Goal: Information Seeking & Learning: Learn about a topic

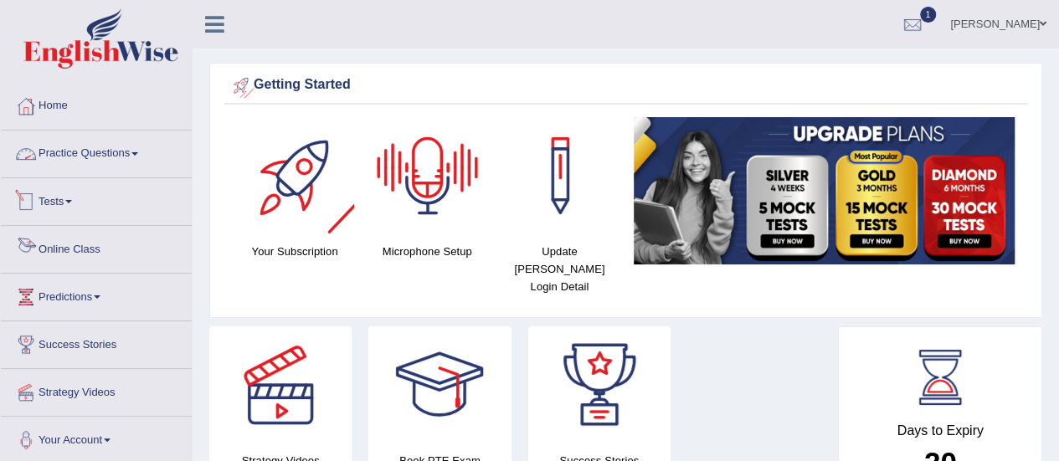
click at [89, 150] on link "Practice Questions" at bounding box center [96, 152] width 191 height 42
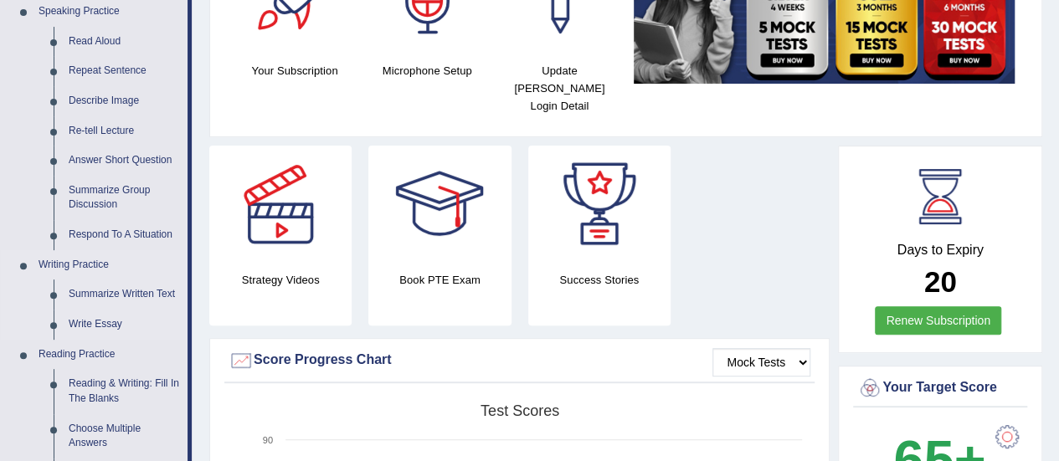
scroll to position [251, 0]
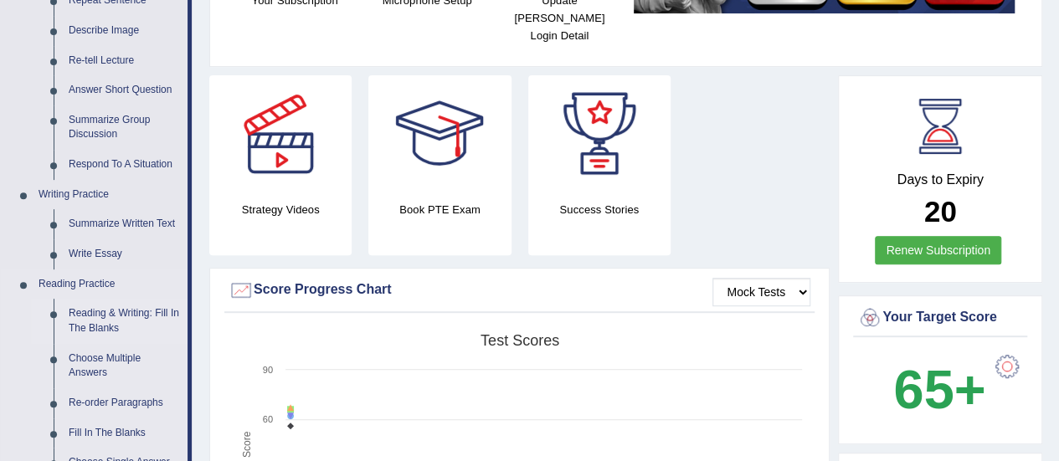
click at [116, 311] on link "Reading & Writing: Fill In The Blanks" at bounding box center [124, 321] width 126 height 44
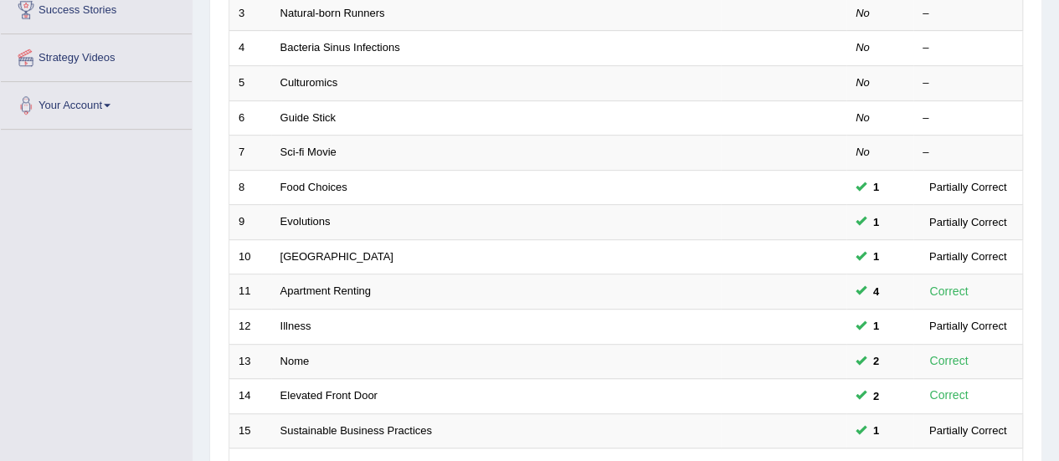
scroll to position [419, 0]
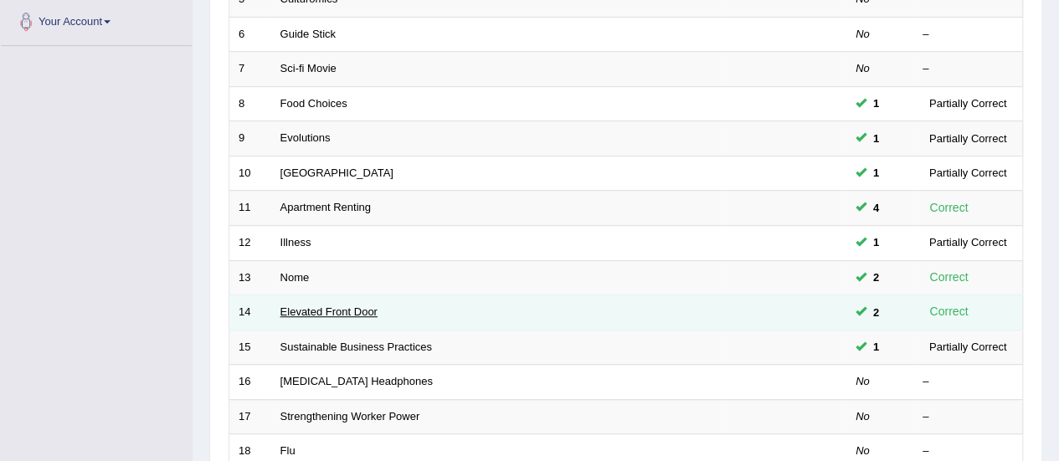
click at [296, 306] on link "Elevated Front Door" at bounding box center [329, 312] width 97 height 13
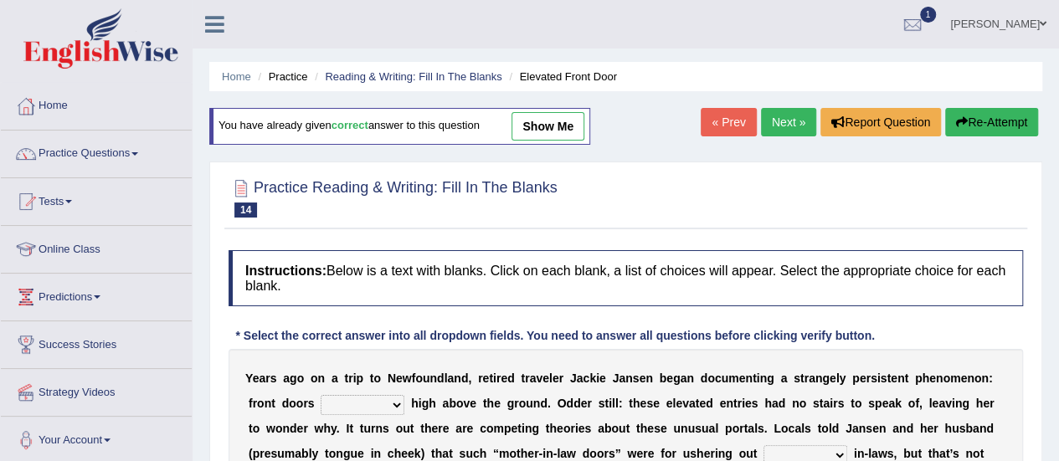
click at [567, 126] on link "show me" at bounding box center [548, 126] width 73 height 28
select select "raised"
select select "unwanted"
select select "match"
select select "requirement"
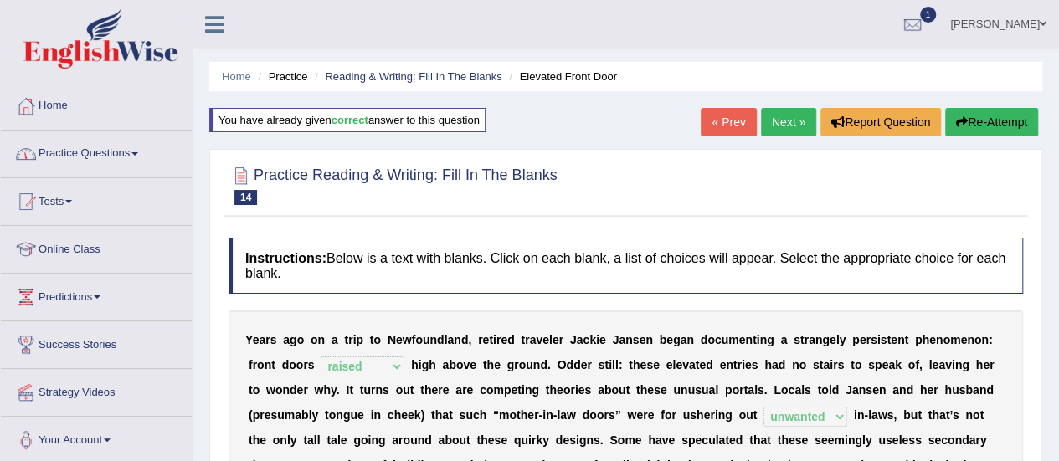
click at [134, 151] on link "Practice Questions" at bounding box center [96, 152] width 191 height 42
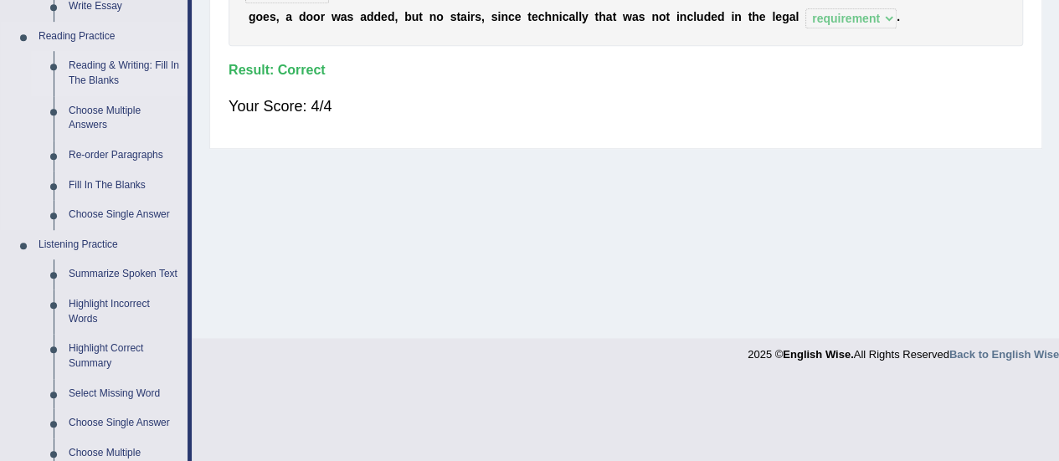
scroll to position [419, 0]
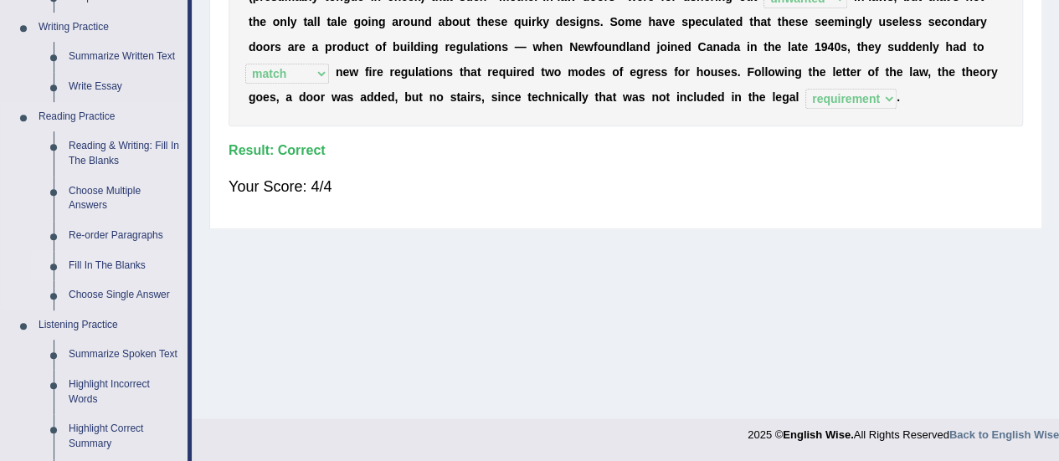
click at [125, 261] on link "Fill In The Blanks" at bounding box center [124, 266] width 126 height 30
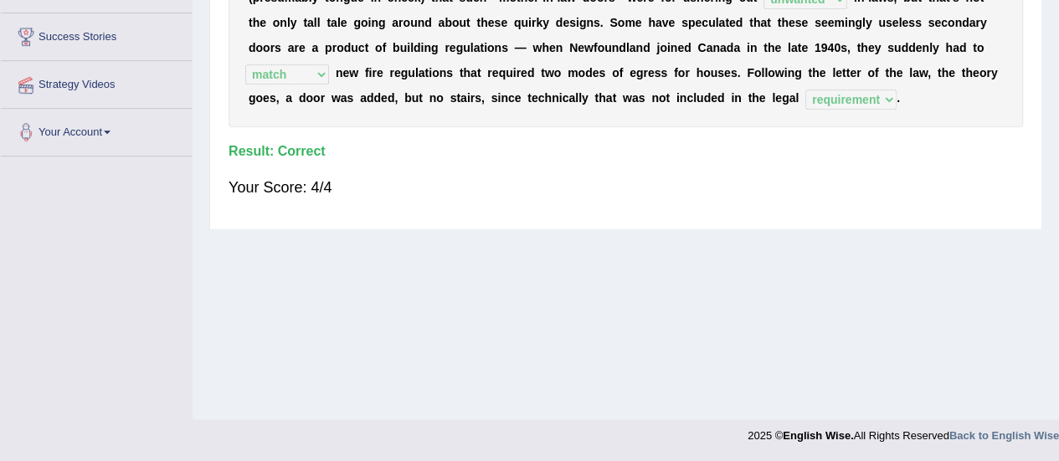
scroll to position [289, 0]
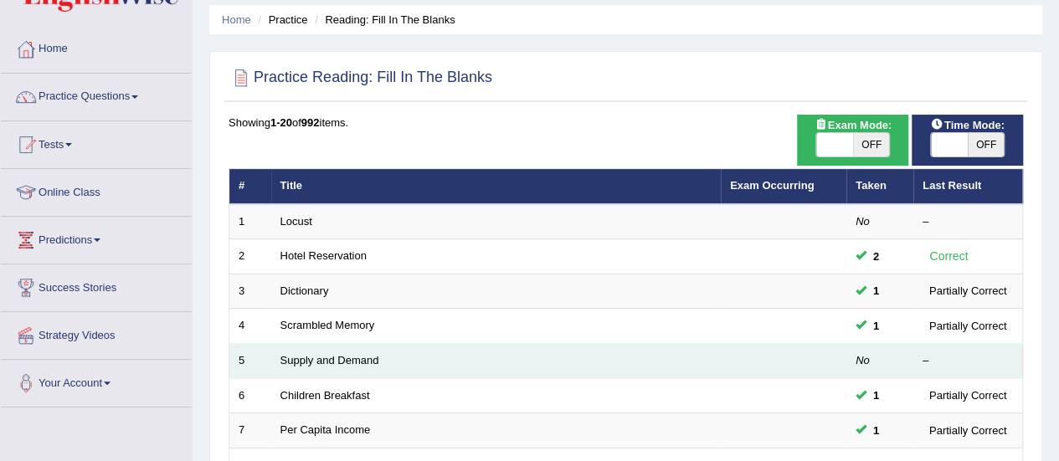
scroll to position [84, 0]
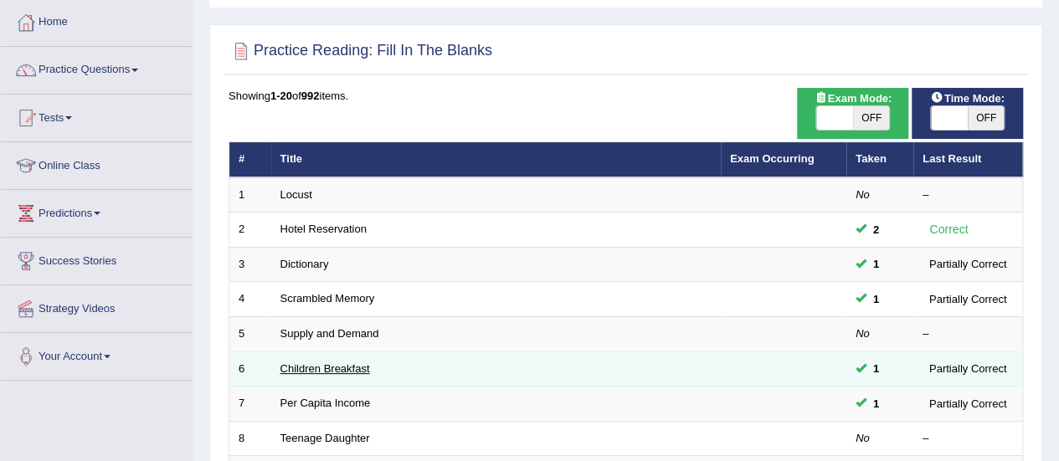
click at [335, 368] on link "Children Breakfast" at bounding box center [326, 369] width 90 height 13
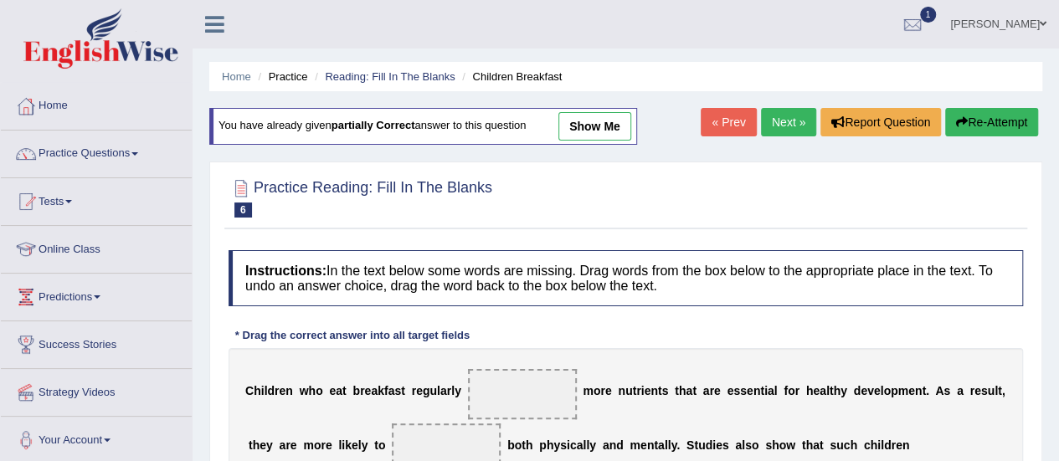
click at [771, 128] on link "Next »" at bounding box center [788, 122] width 55 height 28
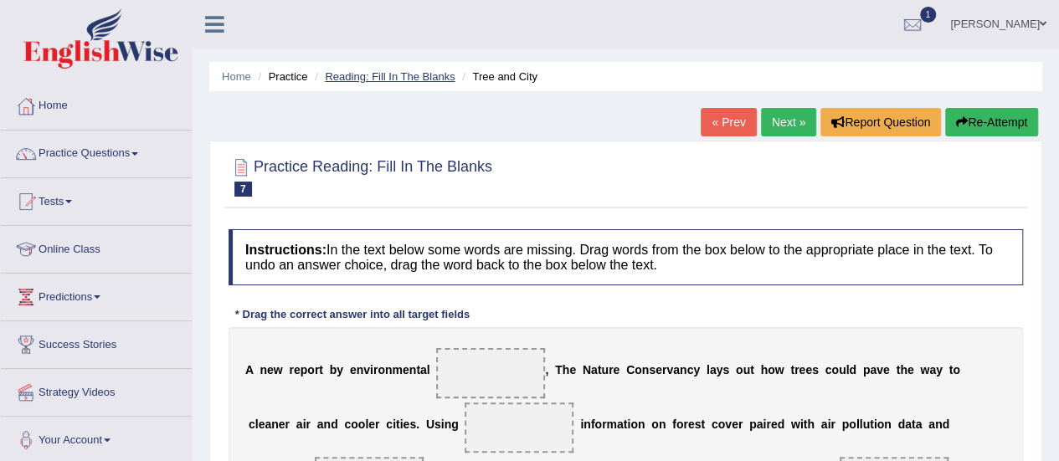
click at [382, 78] on link "Reading: Fill In The Blanks" at bounding box center [390, 76] width 130 height 13
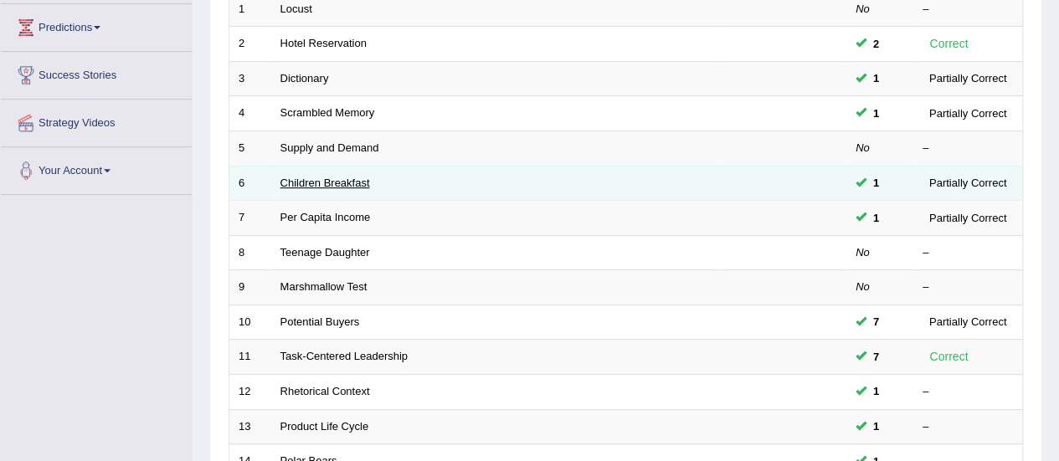
click at [349, 182] on link "Children Breakfast" at bounding box center [326, 183] width 90 height 13
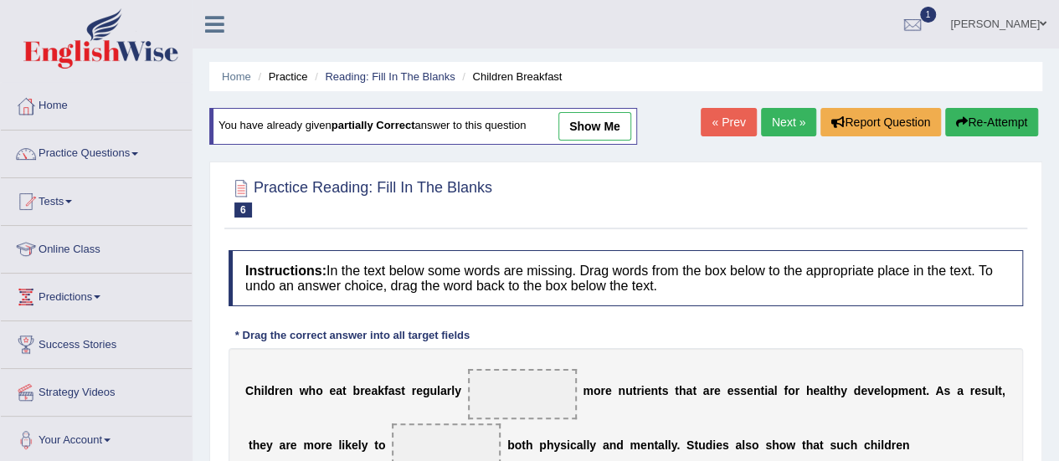
click at [790, 126] on link "Next »" at bounding box center [788, 122] width 55 height 28
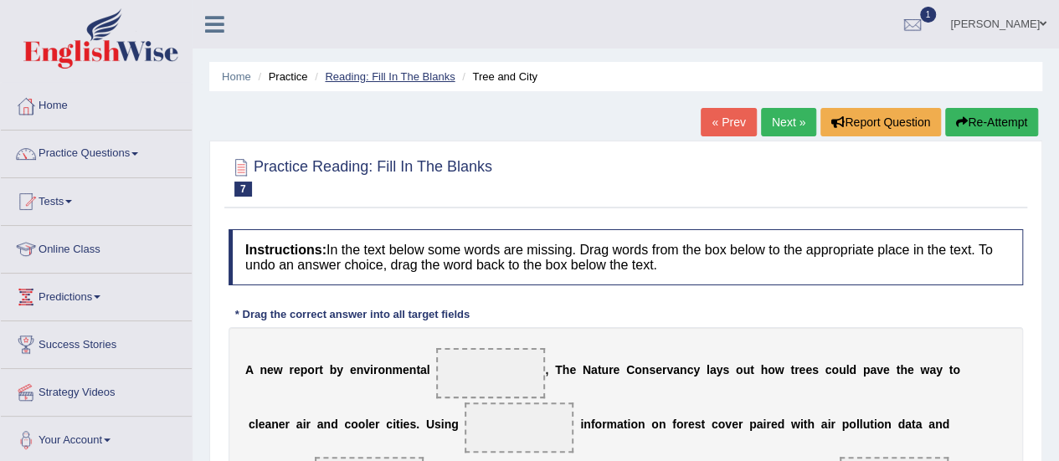
click at [368, 77] on link "Reading: Fill In The Blanks" at bounding box center [390, 76] width 130 height 13
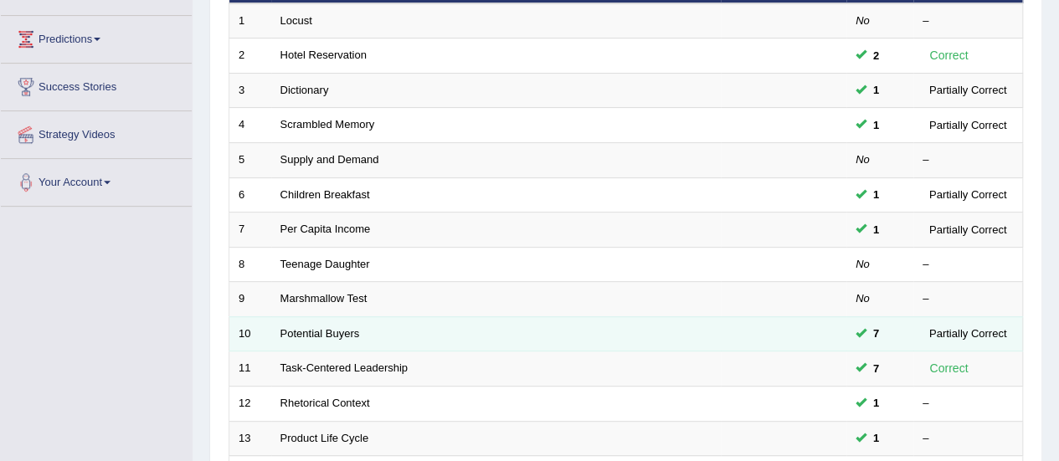
scroll to position [251, 0]
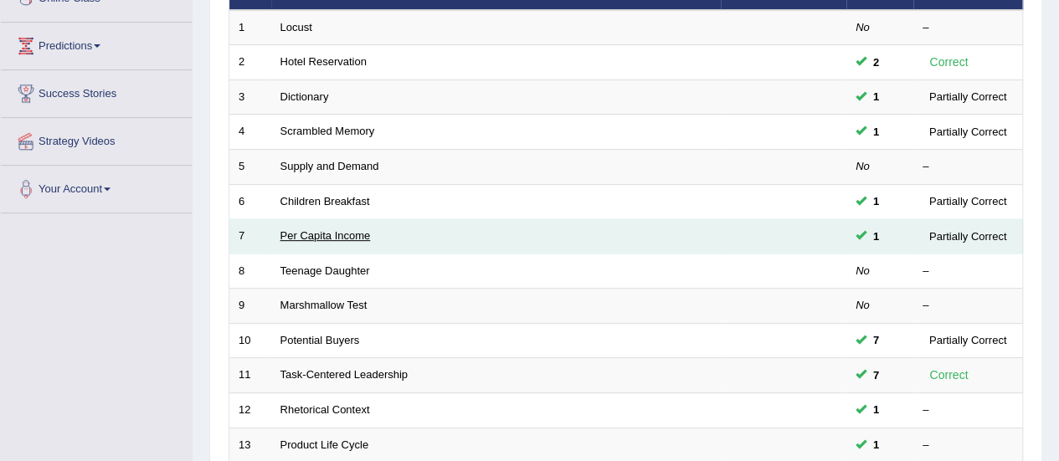
click at [346, 235] on link "Per Capita Income" at bounding box center [326, 235] width 90 height 13
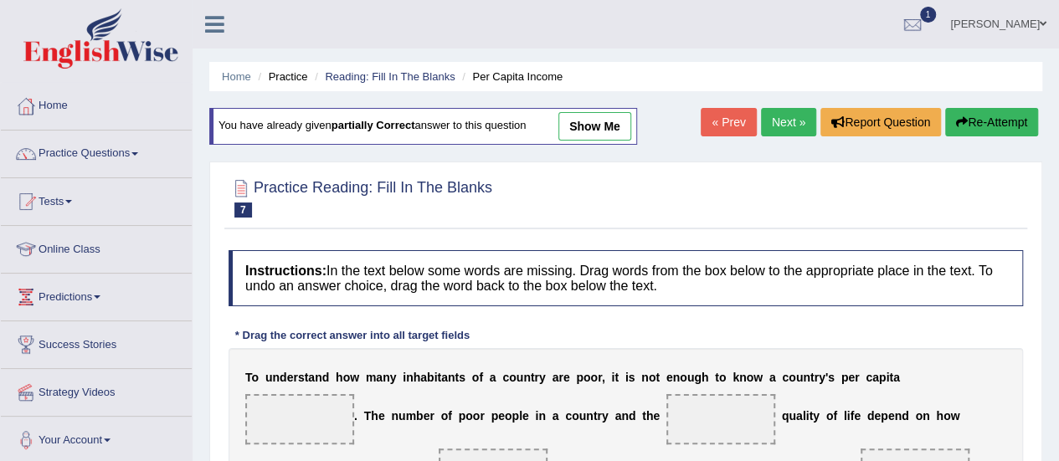
click at [787, 126] on link "Next »" at bounding box center [788, 122] width 55 height 28
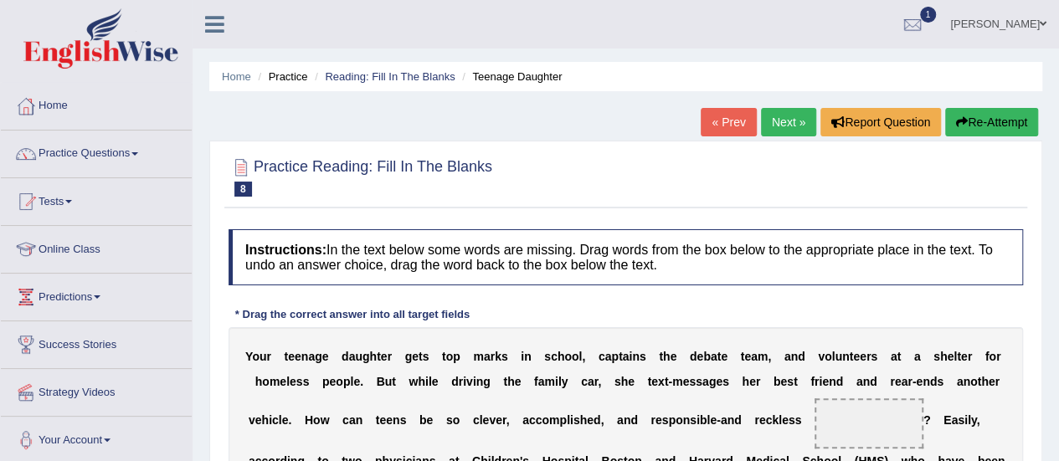
click at [722, 122] on link "« Prev" at bounding box center [728, 122] width 55 height 28
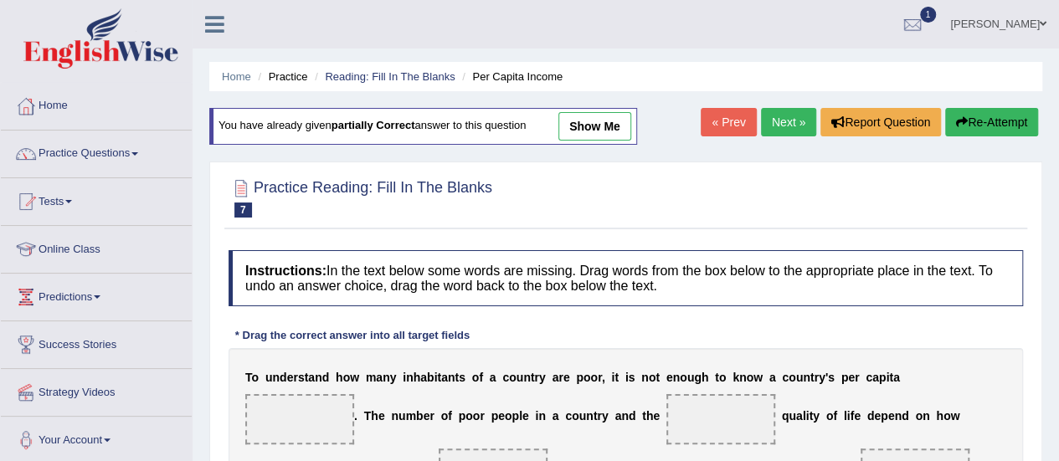
click at [613, 128] on link "show me" at bounding box center [595, 126] width 73 height 28
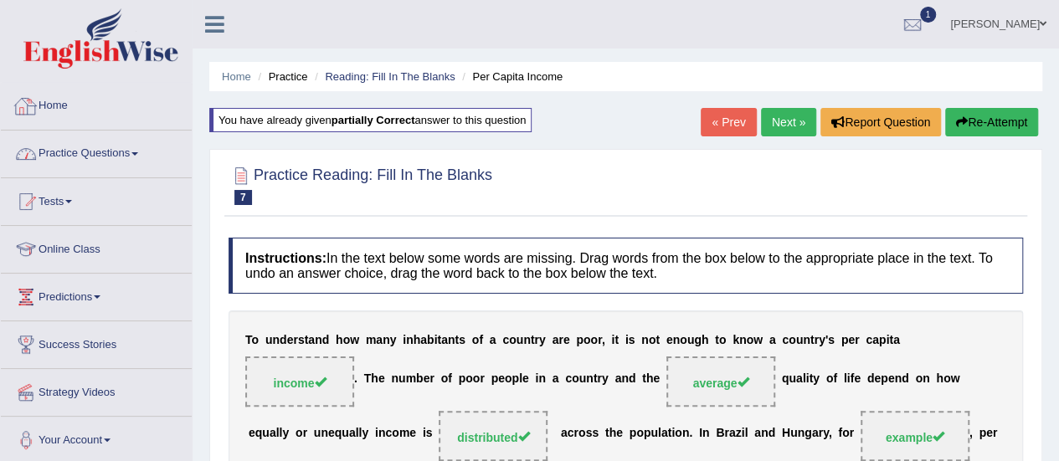
click at [91, 160] on link "Practice Questions" at bounding box center [96, 152] width 191 height 42
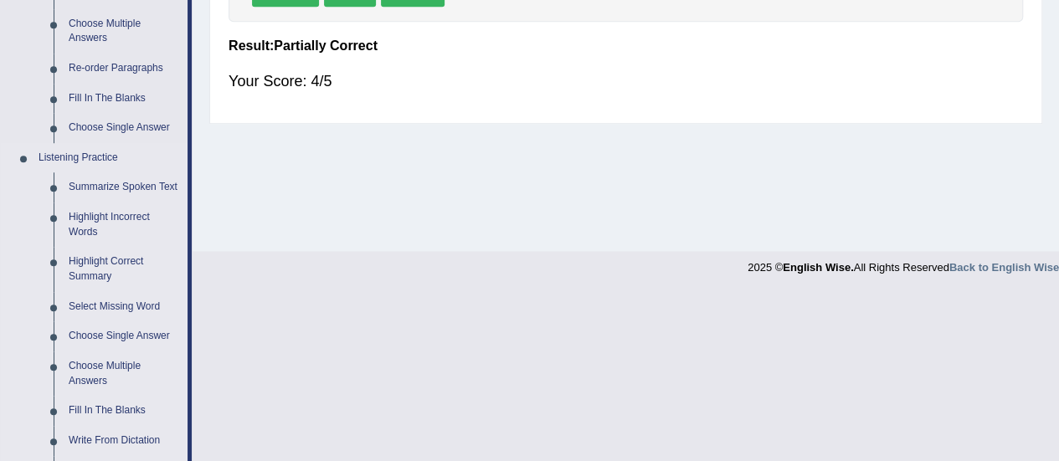
scroll to position [502, 0]
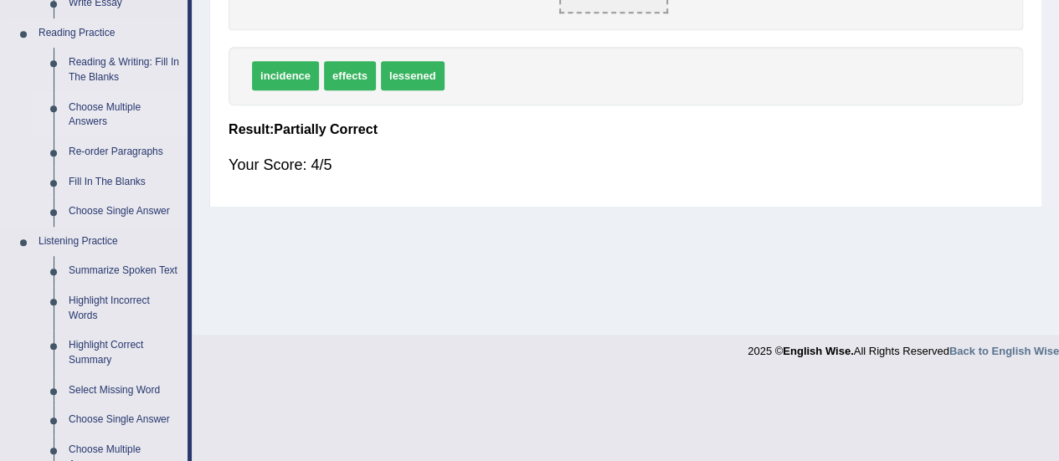
click at [108, 108] on link "Choose Multiple Answers" at bounding box center [124, 115] width 126 height 44
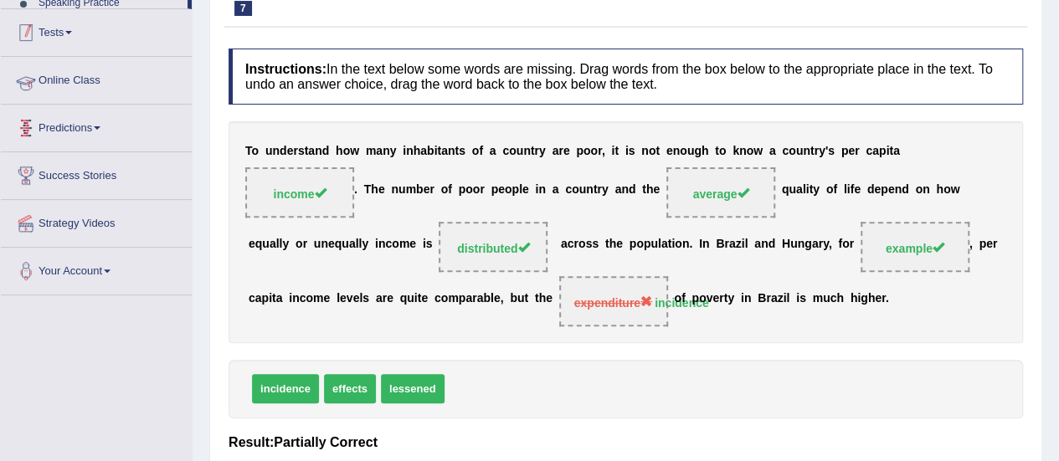
scroll to position [233, 0]
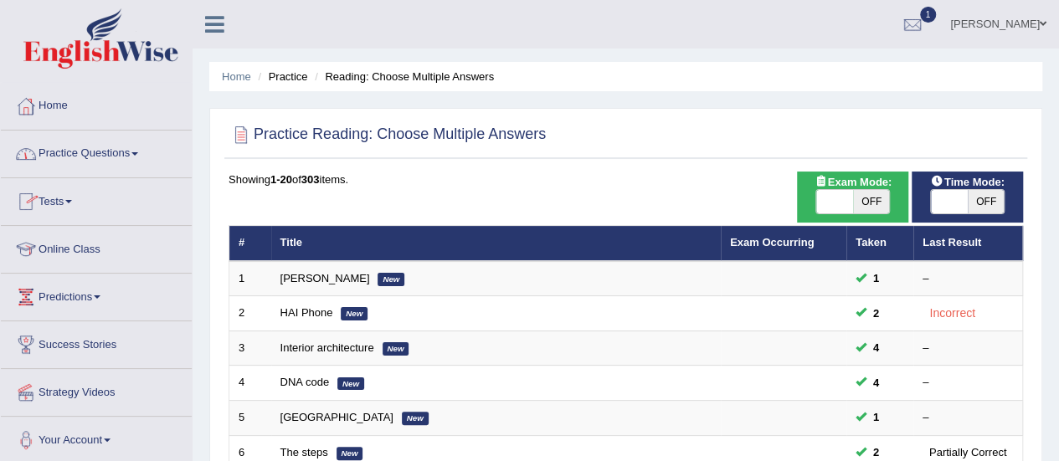
click at [77, 163] on link "Practice Questions" at bounding box center [96, 152] width 191 height 42
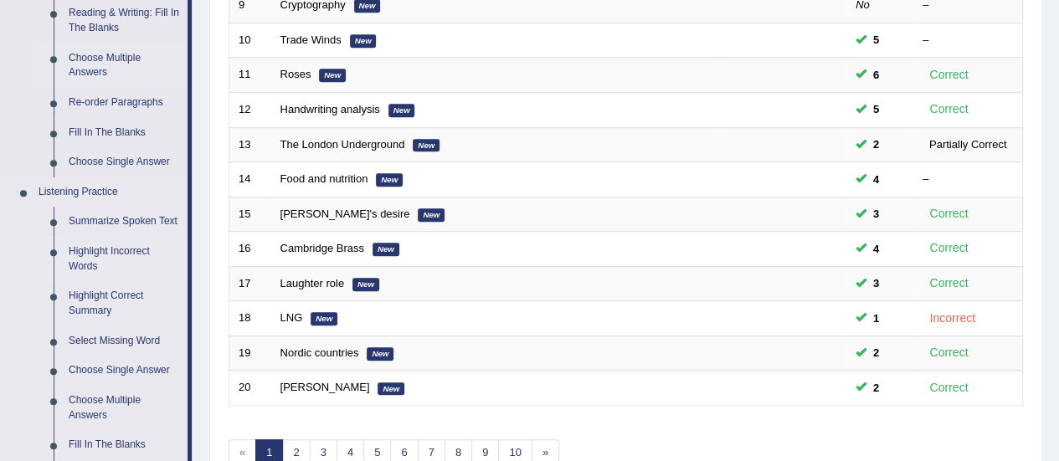
scroll to position [586, 0]
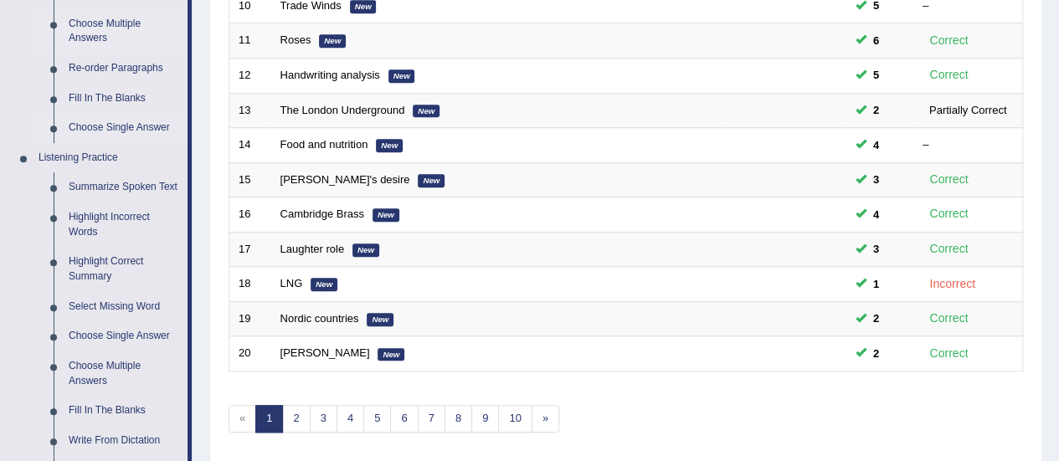
click at [124, 128] on link "Choose Single Answer" at bounding box center [124, 128] width 126 height 30
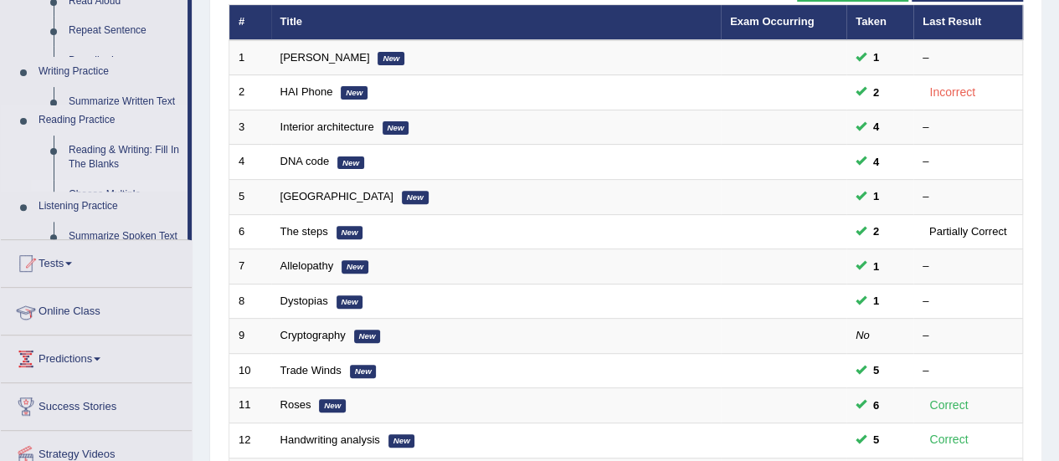
scroll to position [196, 0]
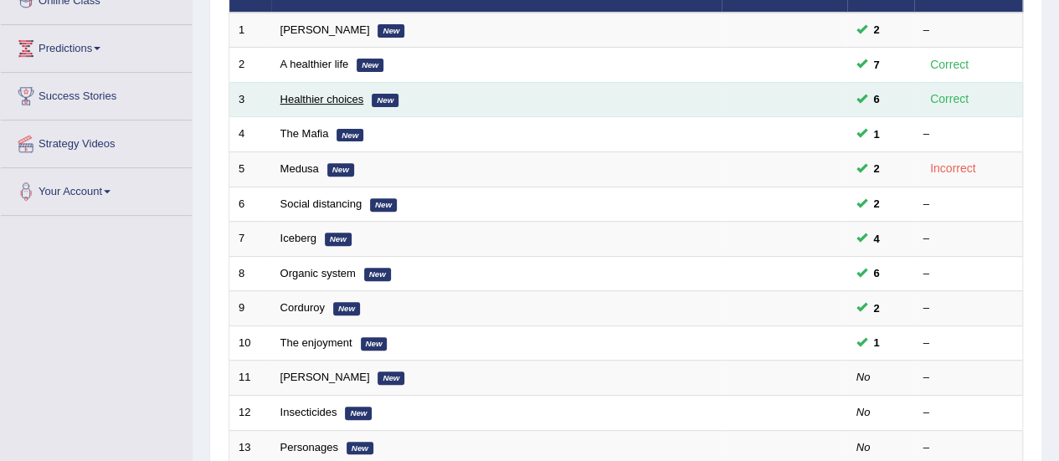
scroll to position [251, 0]
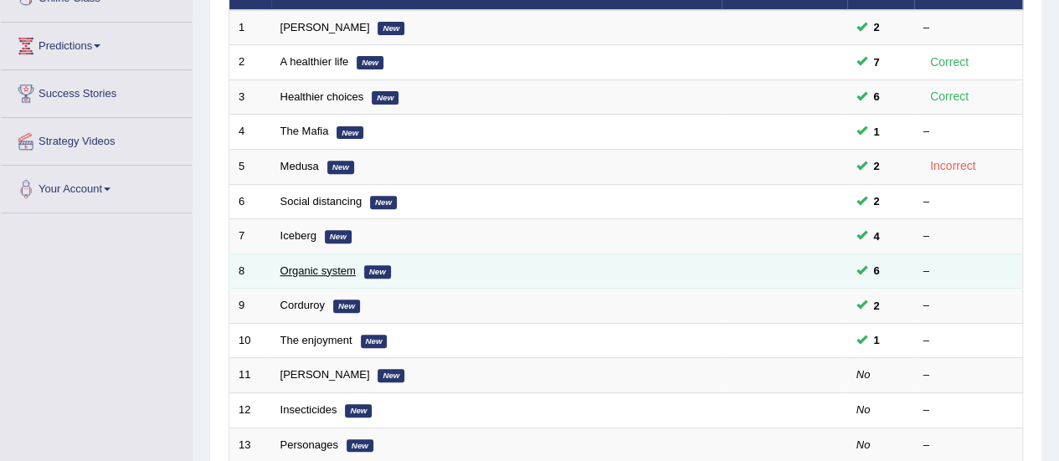
click at [321, 271] on link "Organic system" at bounding box center [318, 271] width 75 height 13
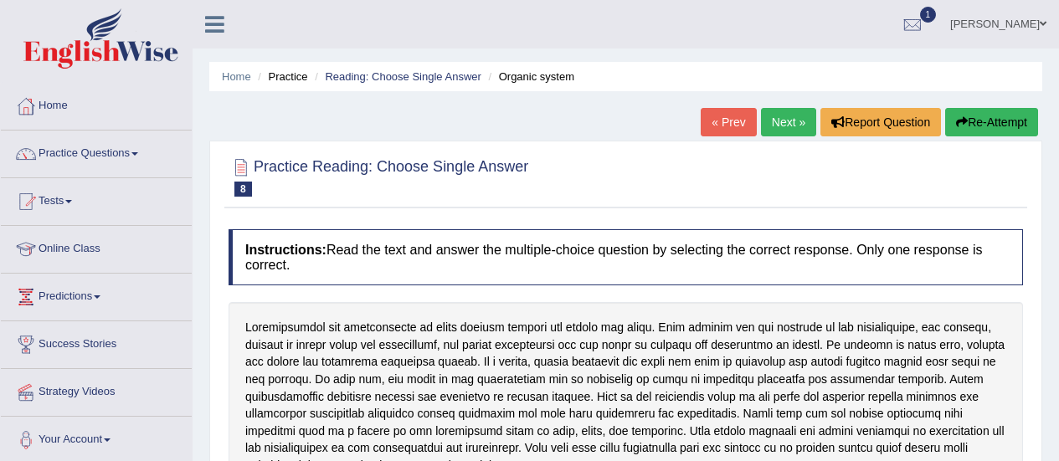
click at [781, 106] on div "Home Practice Reading: Choose Single Answer Organic system « Prev Next » Report…" at bounding box center [626, 418] width 867 height 837
click at [778, 122] on link "Next »" at bounding box center [788, 122] width 55 height 28
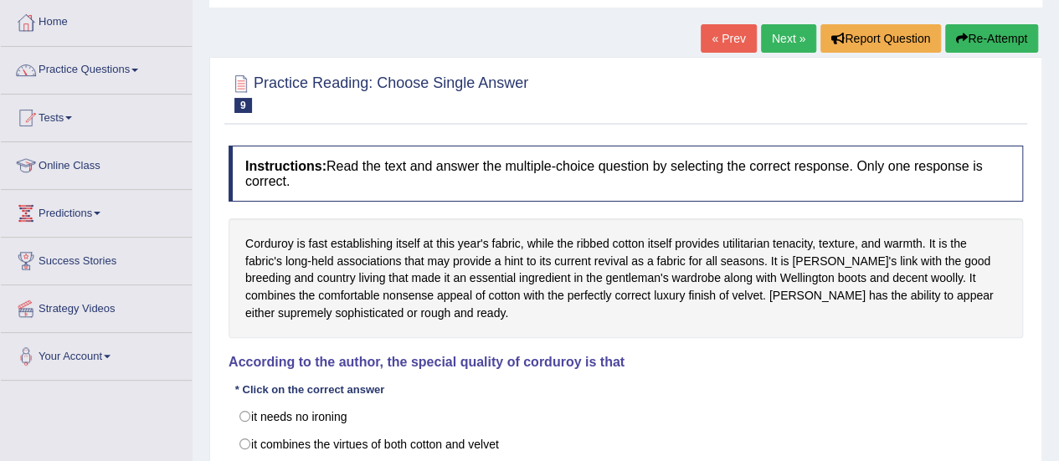
scroll to position [251, 0]
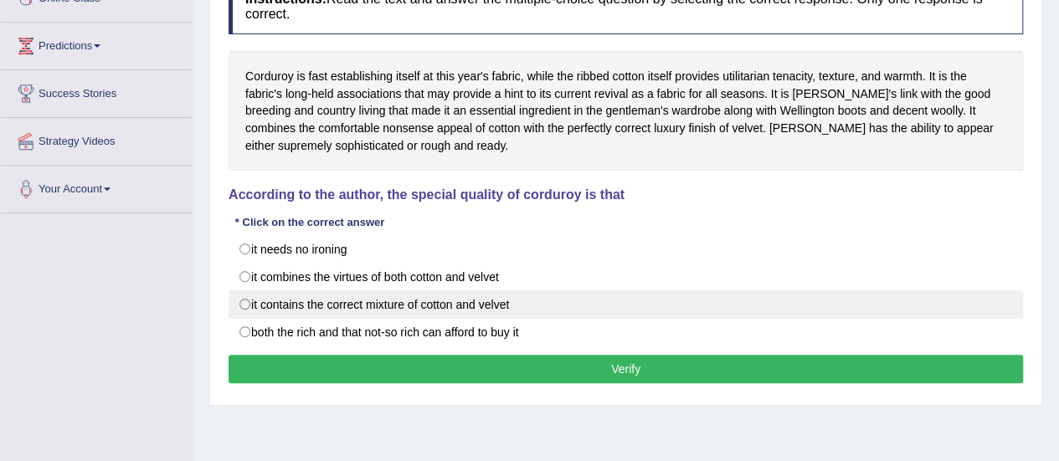
click at [462, 306] on label "it contains the correct mixture of cotton and velvet" at bounding box center [626, 305] width 795 height 28
radio input "true"
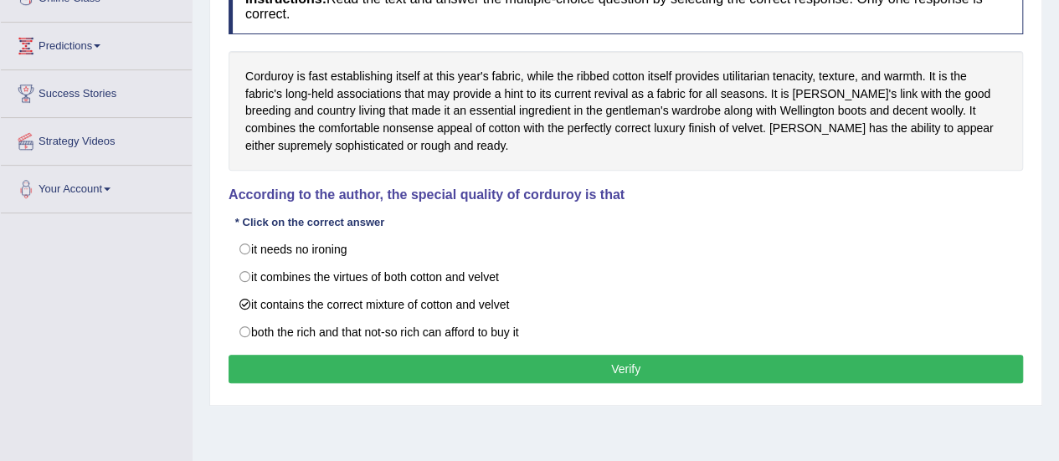
click at [511, 350] on div "Instructions: Read the text and answer the multiple-choice question by selectin…" at bounding box center [625, 183] width 803 height 427
click at [520, 365] on button "Verify" at bounding box center [626, 369] width 795 height 28
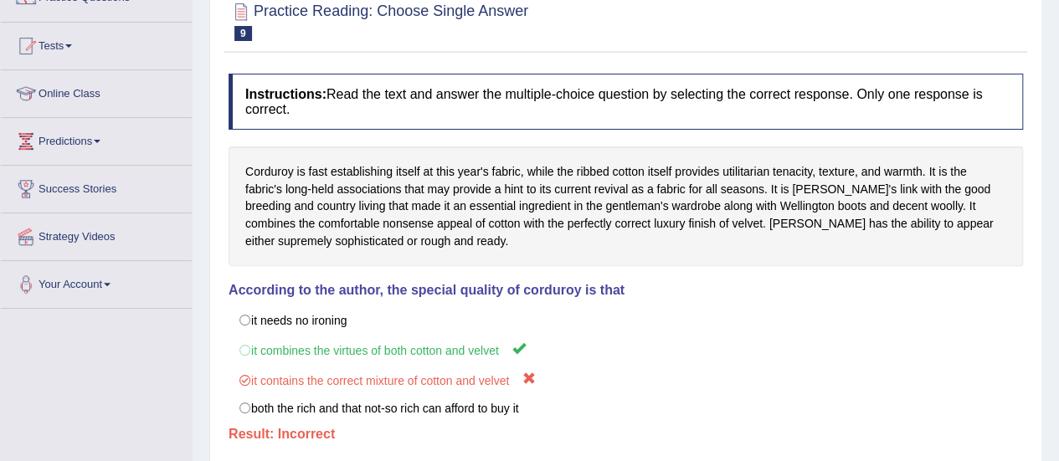
scroll to position [0, 0]
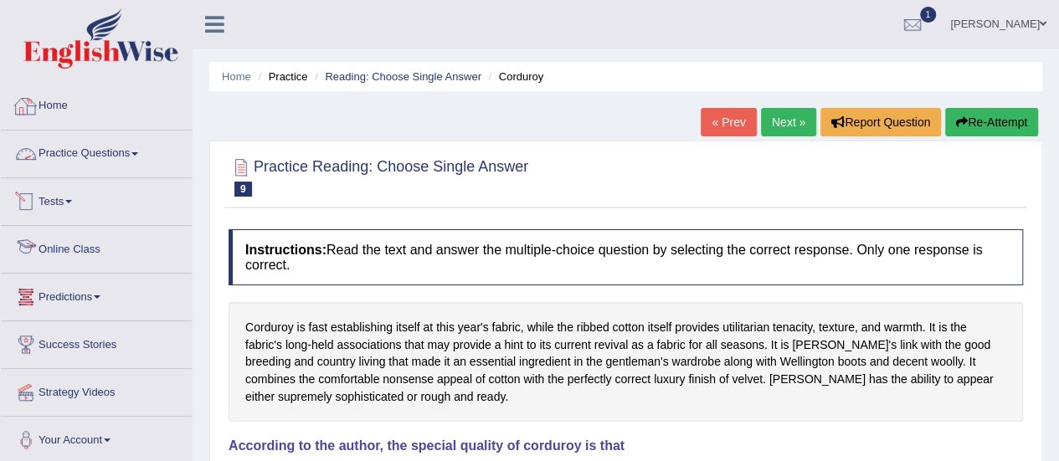
click at [50, 138] on link "Practice Questions" at bounding box center [96, 152] width 191 height 42
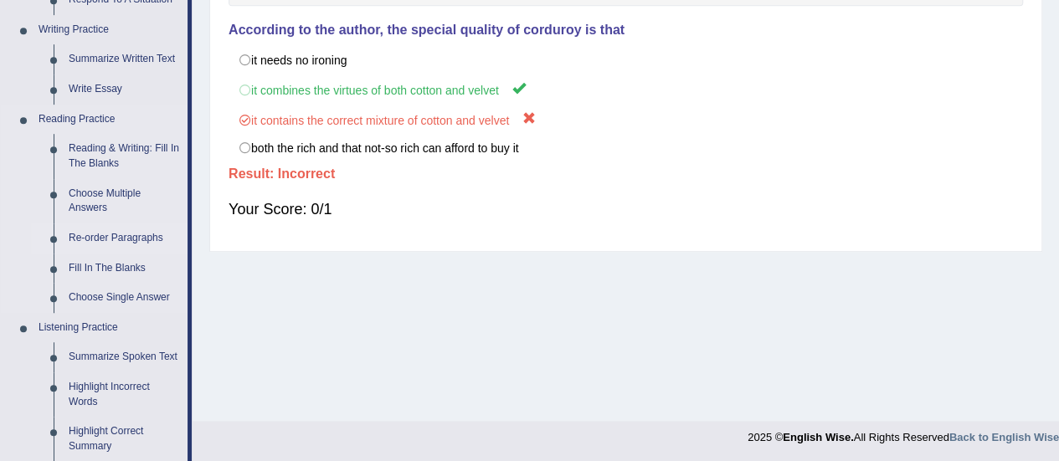
scroll to position [419, 0]
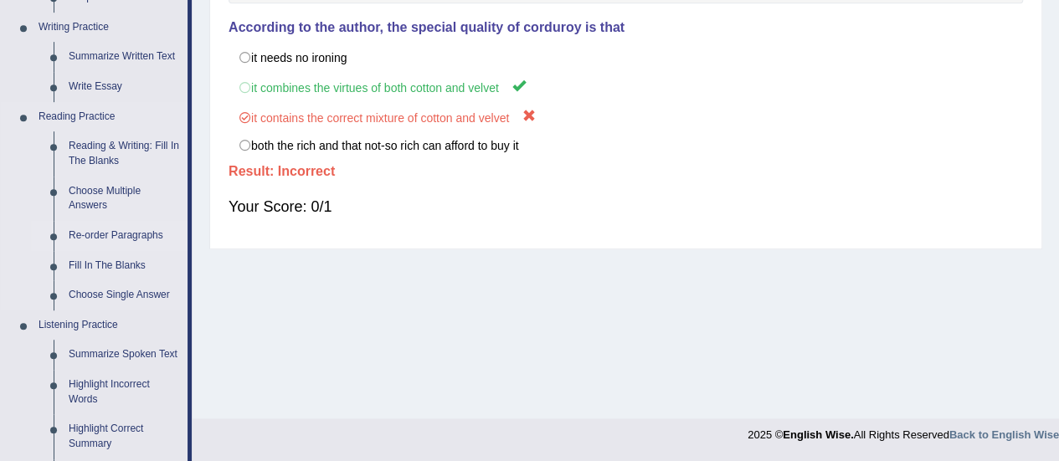
click at [114, 234] on link "Re-order Paragraphs" at bounding box center [124, 236] width 126 height 30
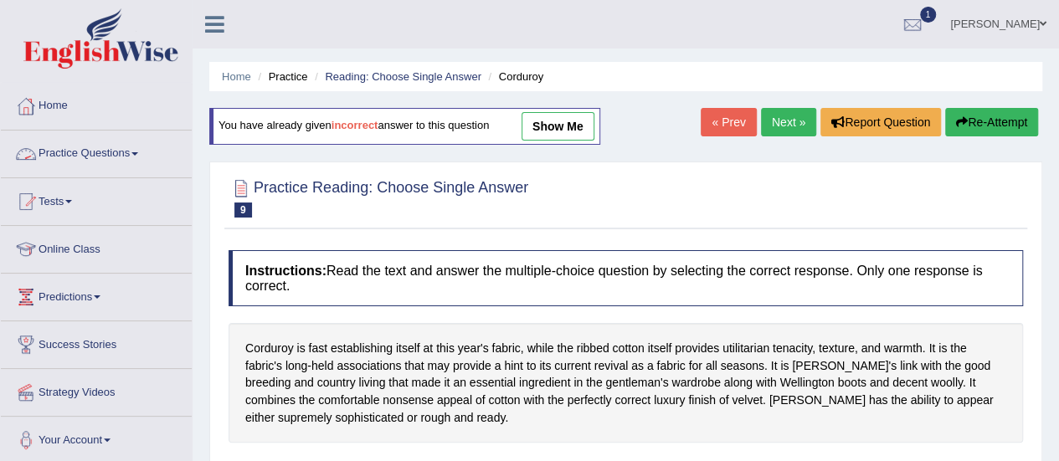
click at [112, 152] on link "Practice Questions" at bounding box center [96, 152] width 191 height 42
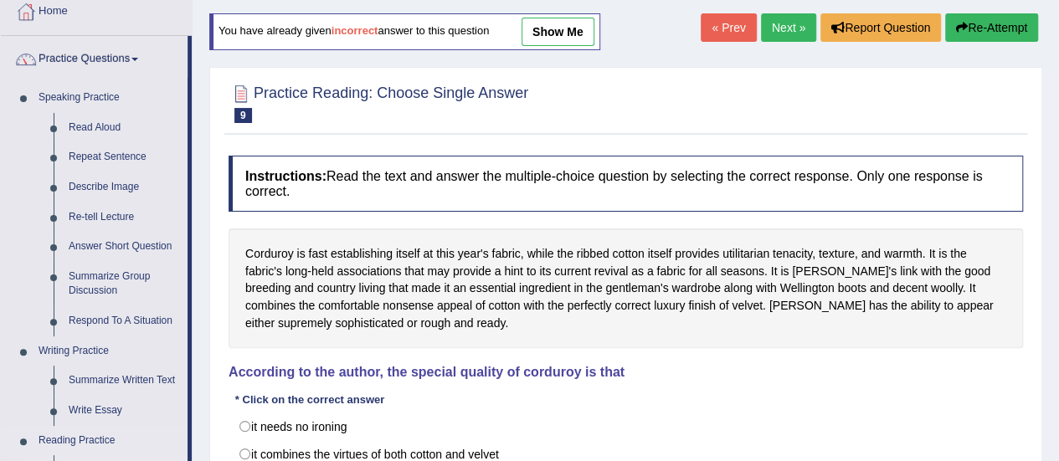
scroll to position [335, 0]
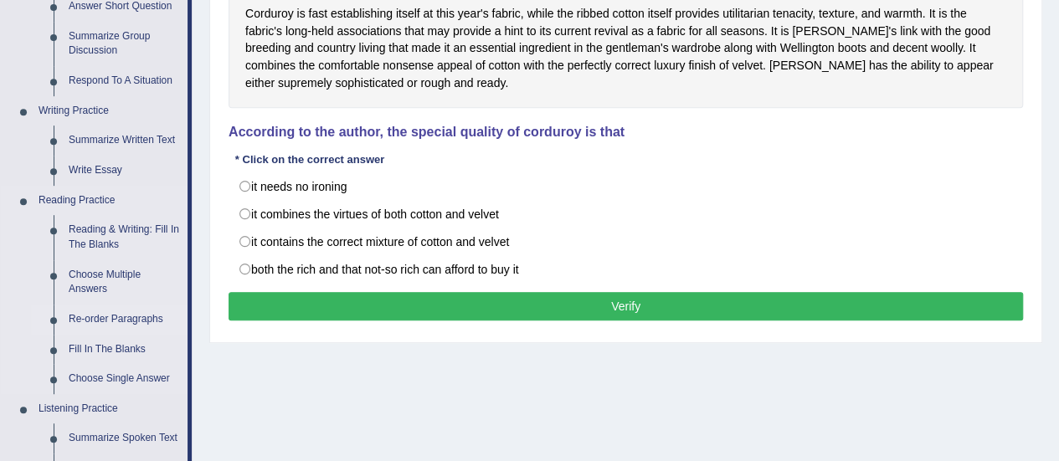
click at [112, 316] on link "Re-order Paragraphs" at bounding box center [124, 320] width 126 height 30
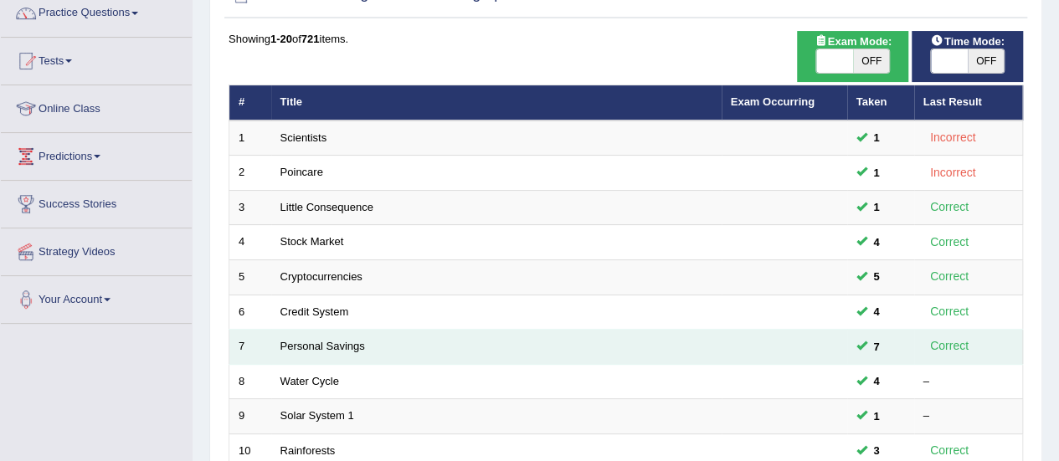
scroll to position [167, 0]
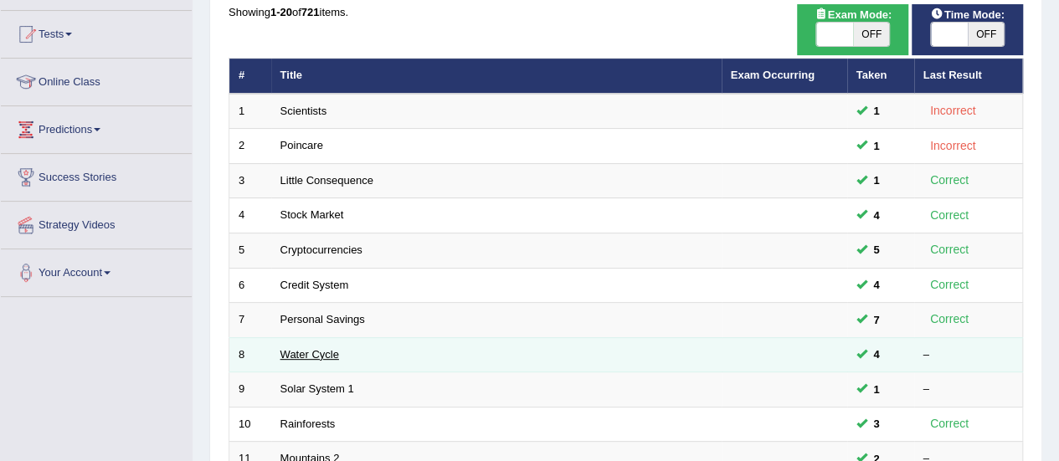
click at [332, 352] on link "Water Cycle" at bounding box center [310, 354] width 59 height 13
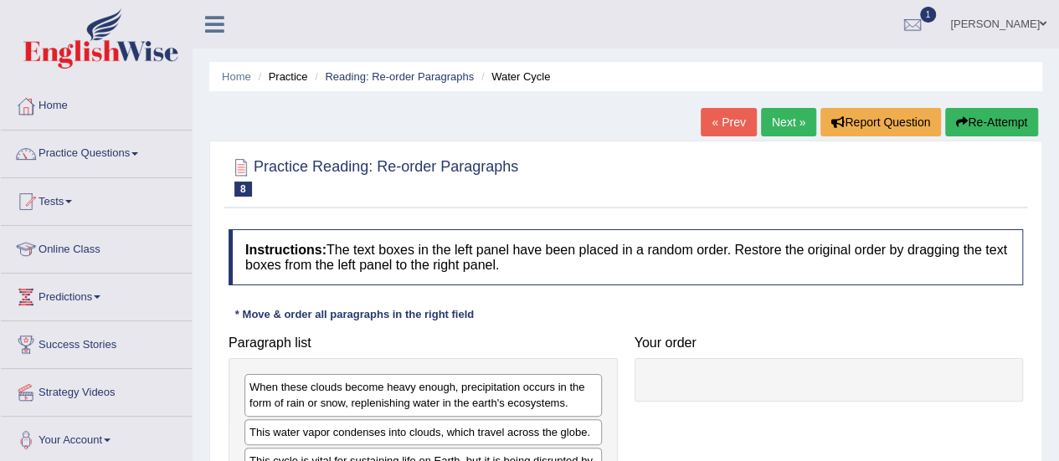
click at [781, 122] on link "Next »" at bounding box center [788, 122] width 55 height 28
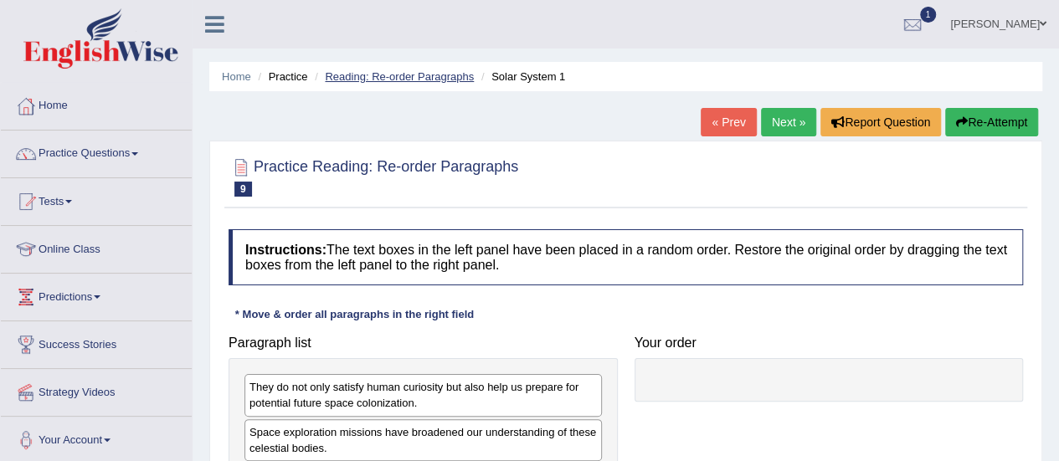
click at [430, 80] on link "Reading: Re-order Paragraphs" at bounding box center [399, 76] width 149 height 13
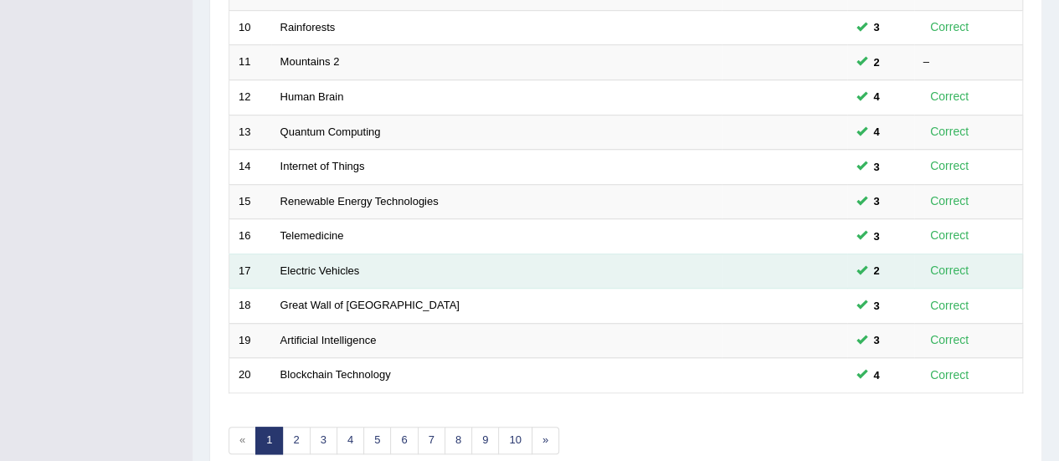
scroll to position [639, 0]
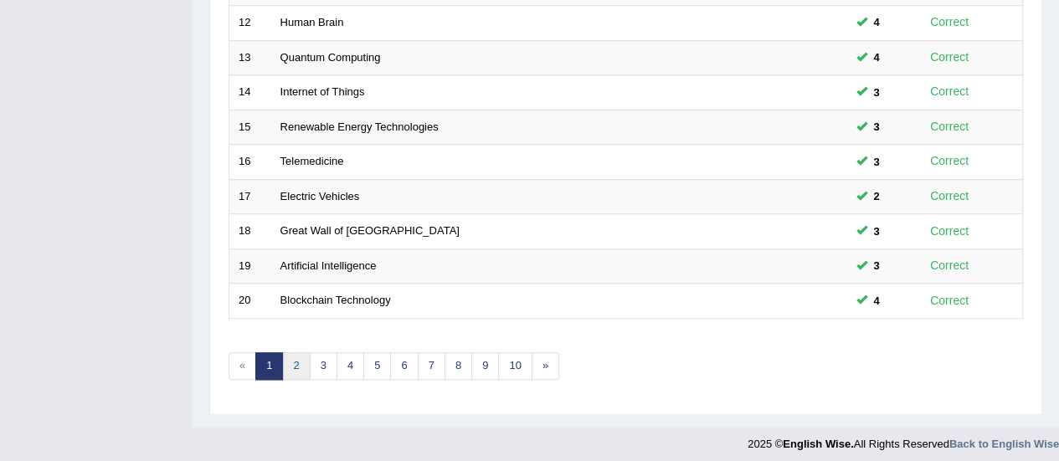
click at [294, 363] on link "2" at bounding box center [296, 367] width 28 height 28
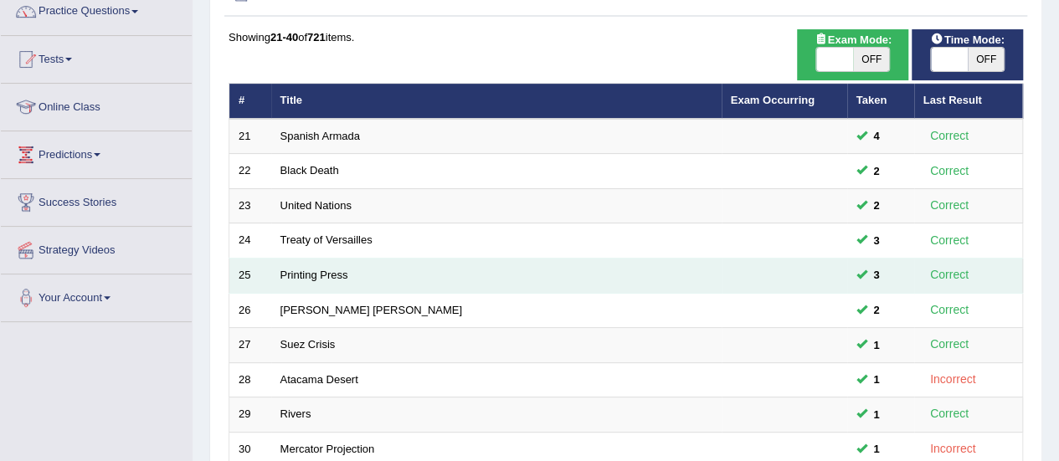
scroll to position [167, 0]
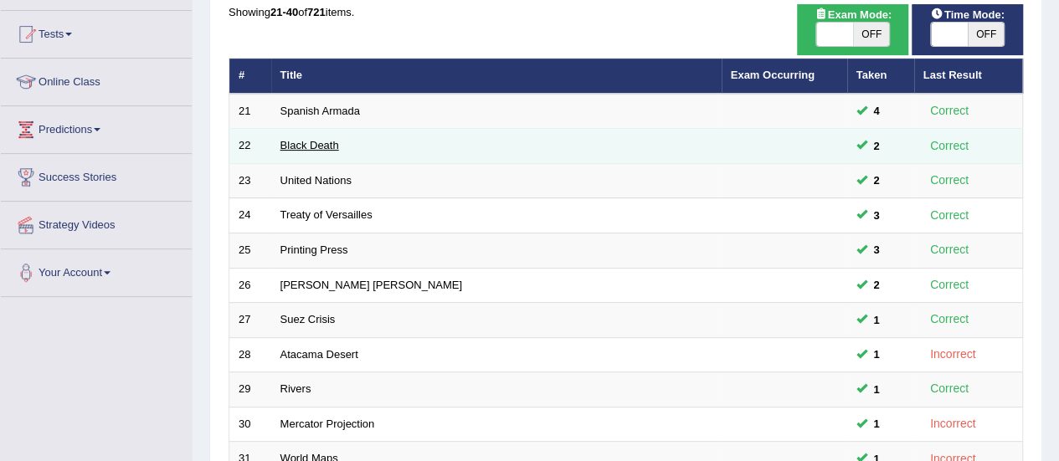
click at [314, 142] on link "Black Death" at bounding box center [310, 145] width 59 height 13
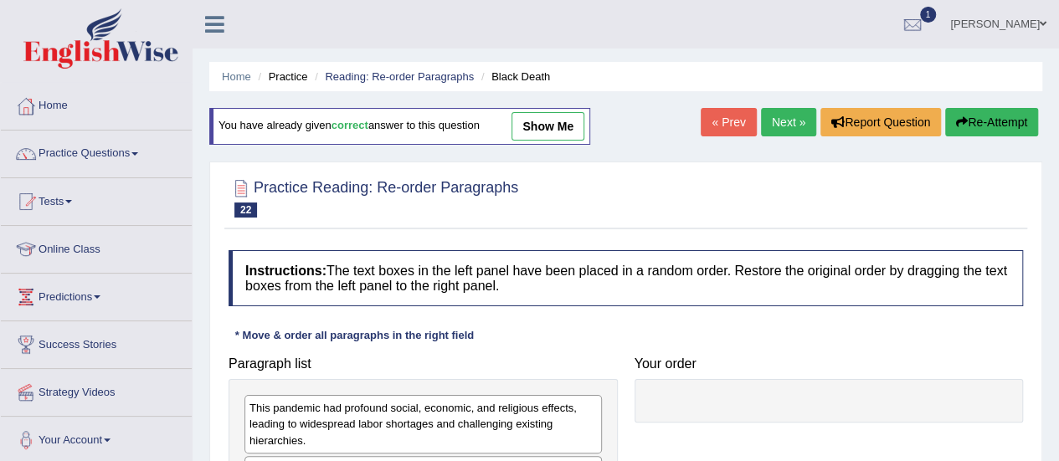
click at [544, 121] on link "show me" at bounding box center [548, 126] width 73 height 28
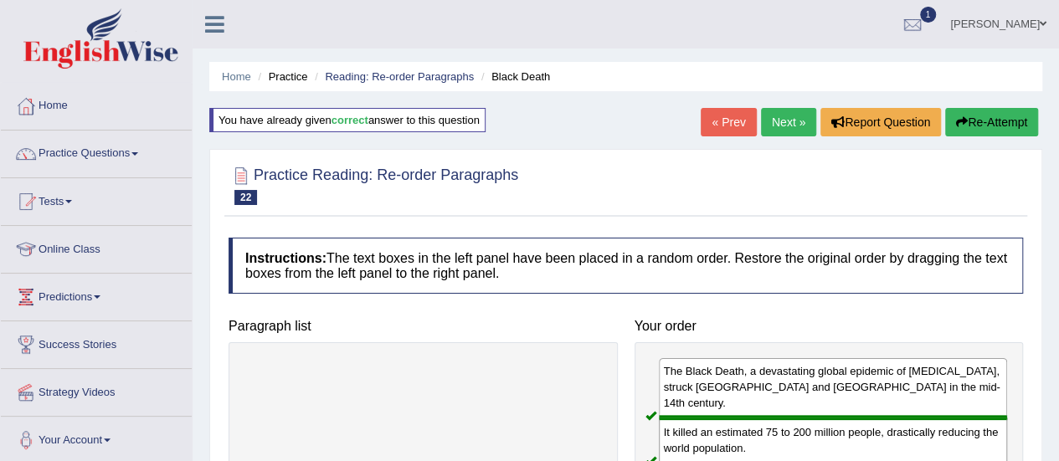
click at [791, 126] on link "Next »" at bounding box center [788, 122] width 55 height 28
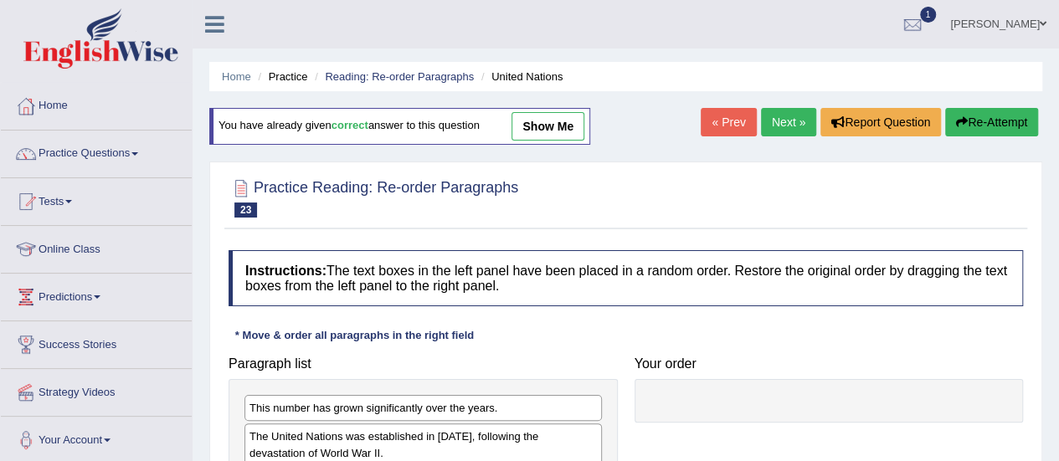
click at [537, 139] on link "show me" at bounding box center [548, 126] width 73 height 28
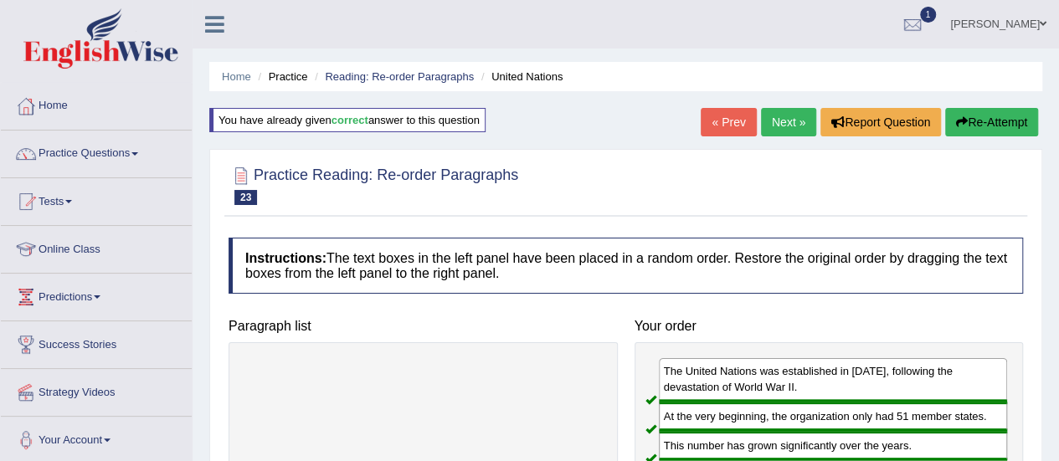
click at [791, 120] on link "Next »" at bounding box center [788, 122] width 55 height 28
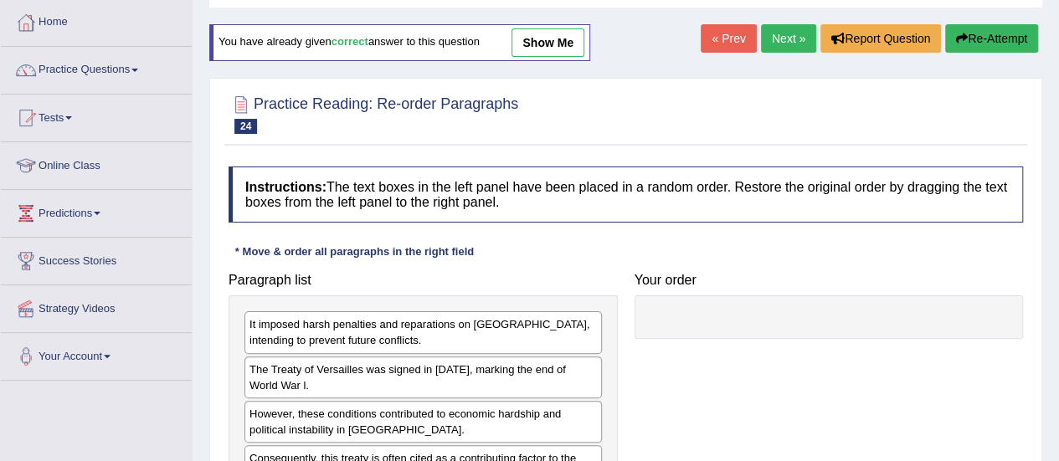
scroll to position [84, 0]
click at [575, 41] on link "show me" at bounding box center [548, 42] width 73 height 28
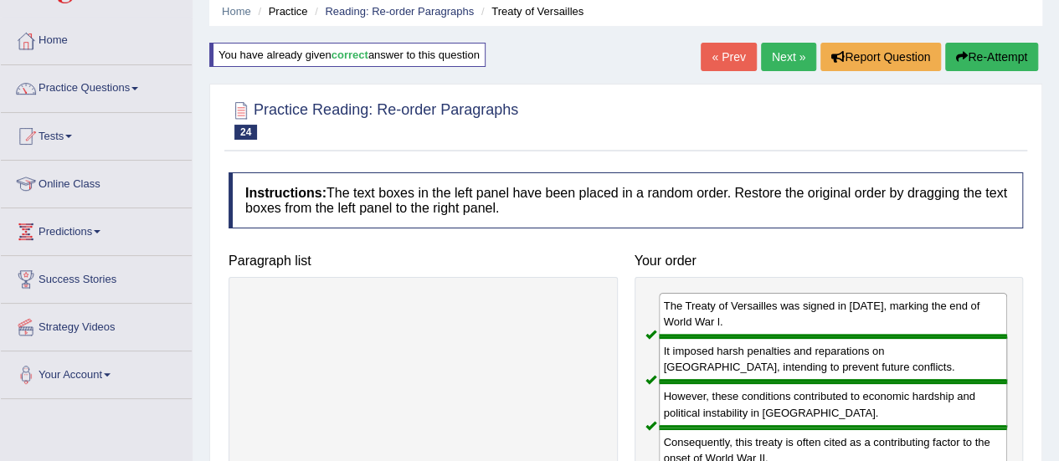
scroll to position [0, 0]
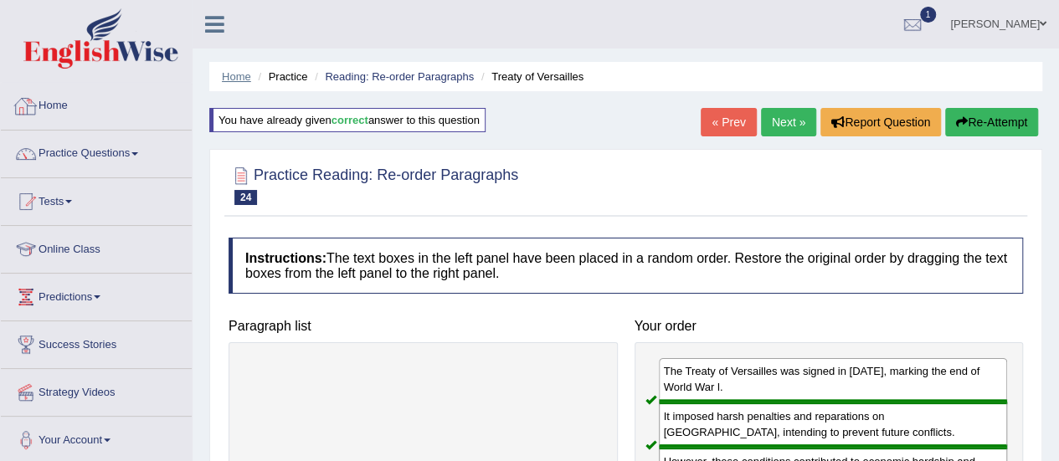
click at [236, 75] on link "Home" at bounding box center [236, 76] width 29 height 13
